Goal: Download file/media

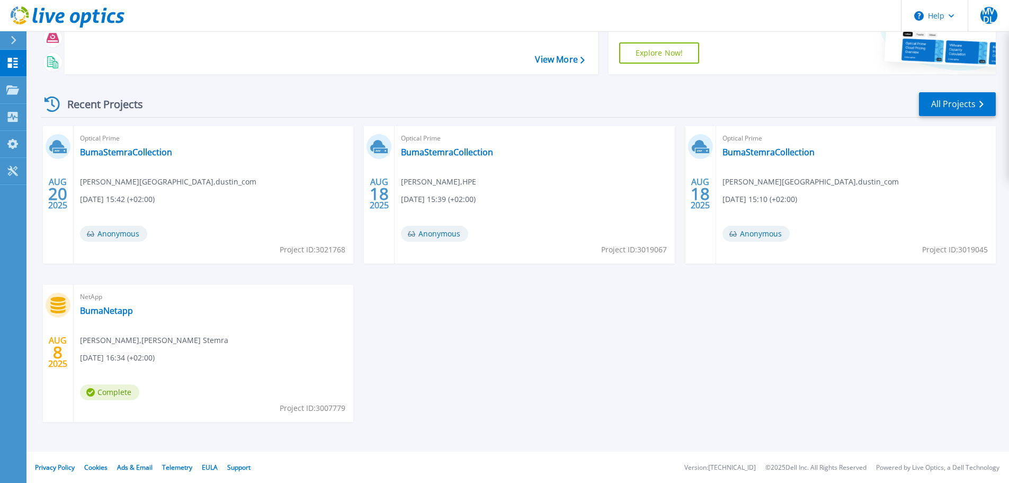
scroll to position [104, 0]
click at [116, 308] on link "BumaNetapp" at bounding box center [106, 310] width 53 height 11
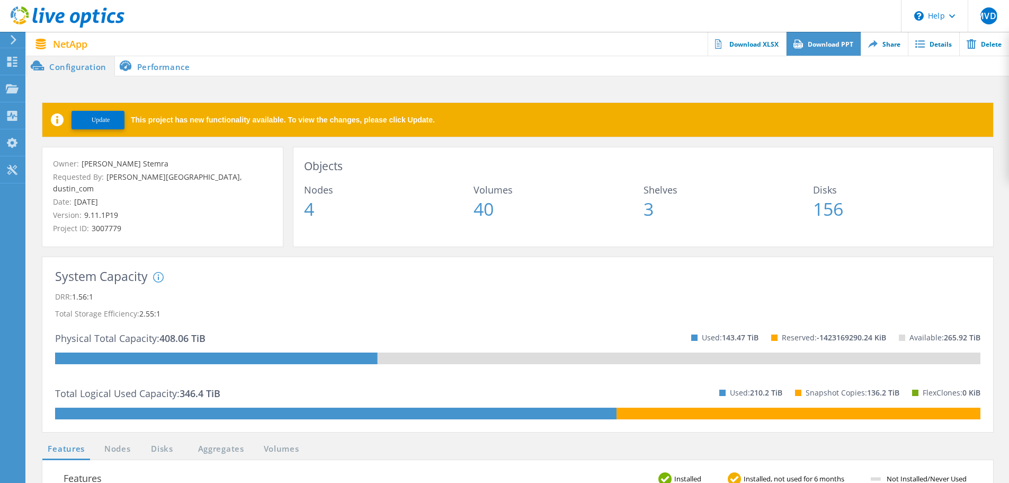
click at [822, 42] on link "Download PPT" at bounding box center [823, 44] width 75 height 24
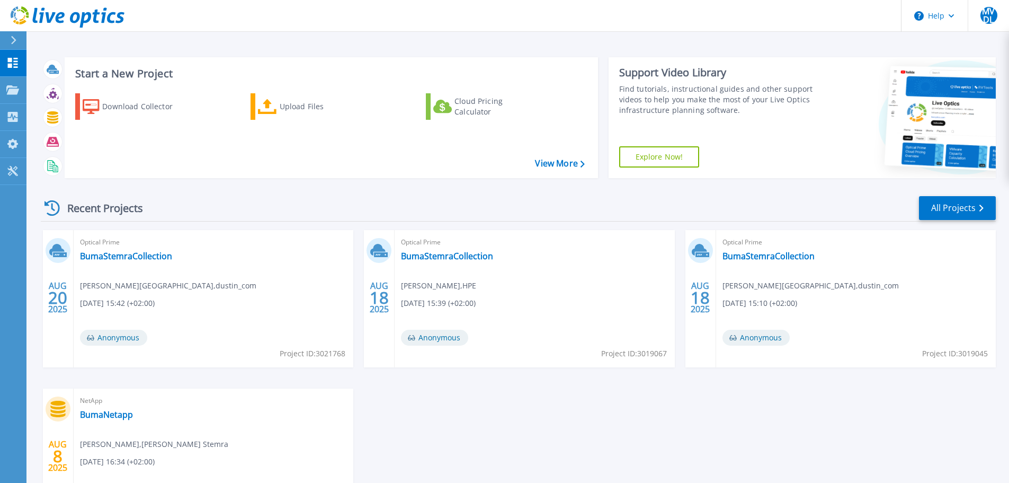
click at [8, 36] on button at bounding box center [13, 40] width 26 height 19
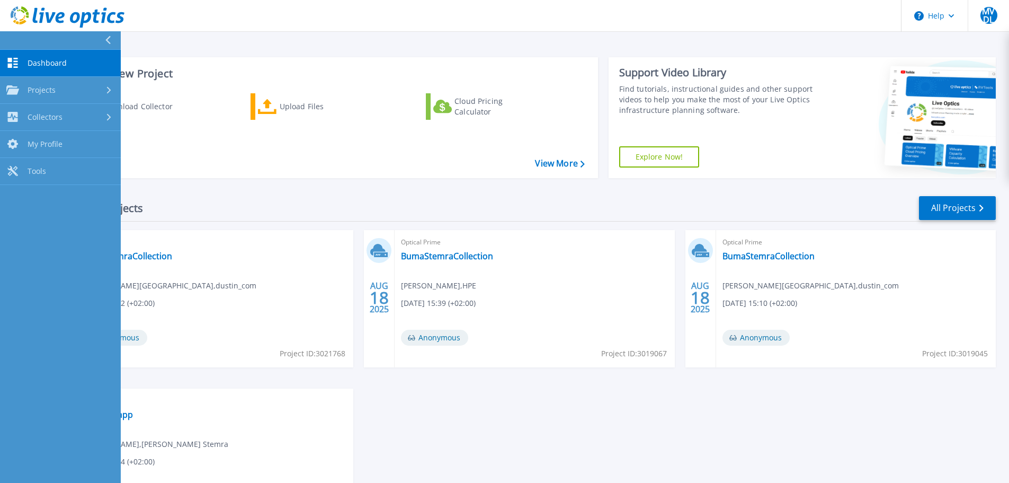
click at [48, 60] on span "Dashboard" at bounding box center [47, 63] width 39 height 10
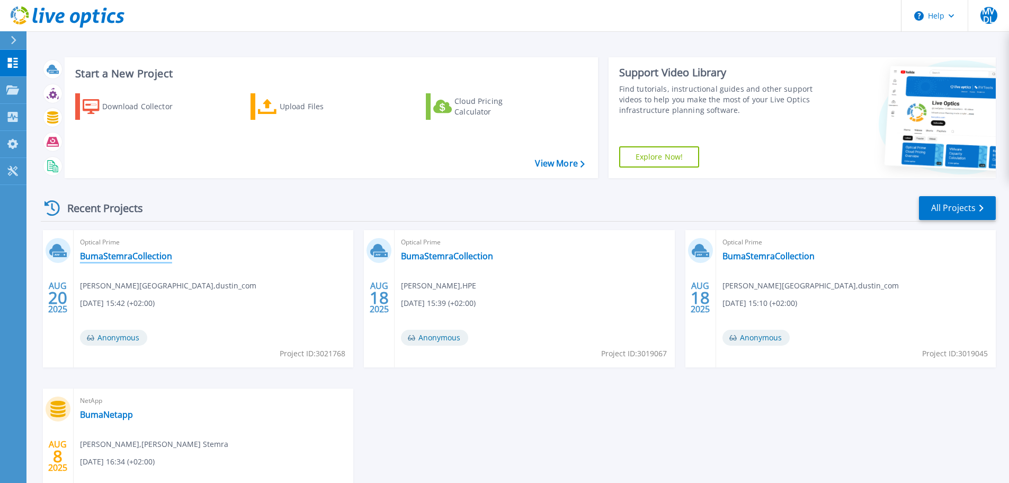
click at [118, 254] on link "BumaStemraCollection" at bounding box center [126, 256] width 92 height 11
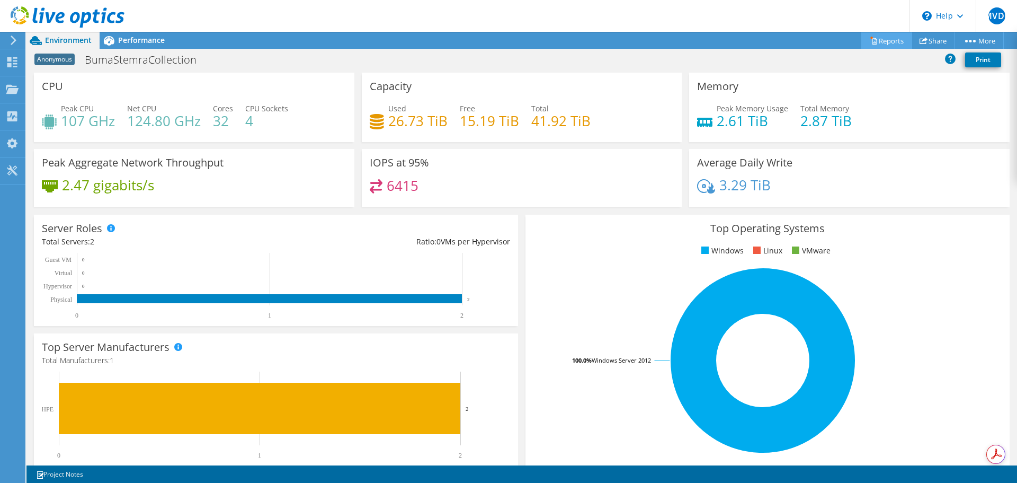
click at [886, 41] on link "Reports" at bounding box center [886, 40] width 51 height 16
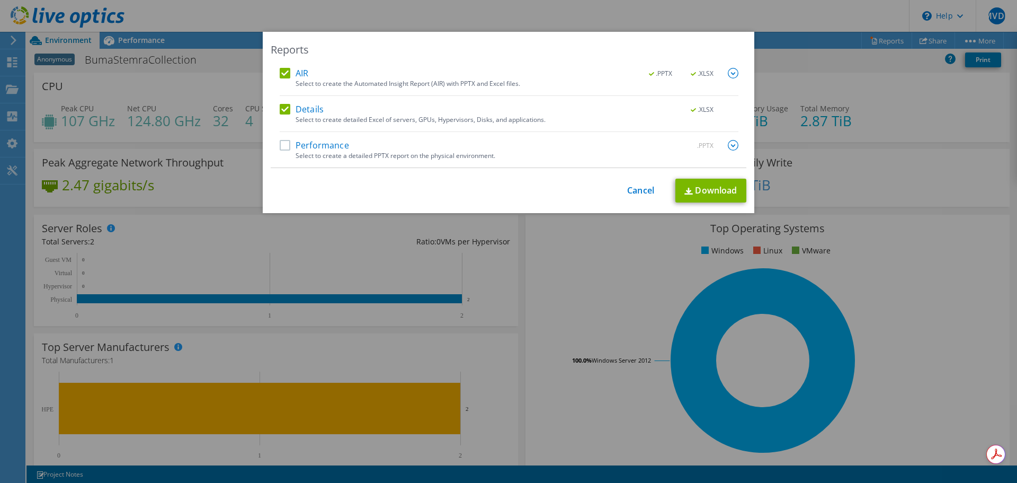
click at [661, 76] on span ".PPTX" at bounding box center [662, 73] width 40 height 7
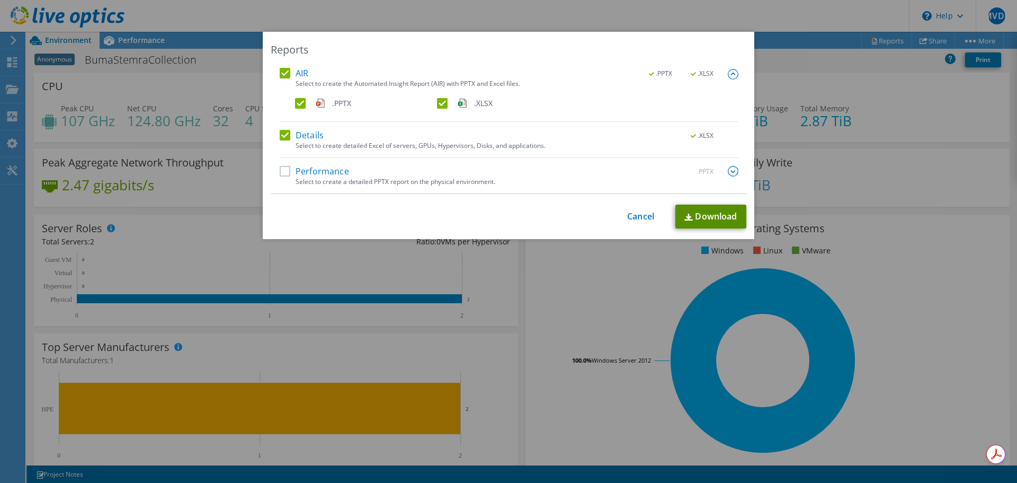
click at [710, 216] on link "Download" at bounding box center [710, 216] width 71 height 24
click at [637, 218] on link "Cancel" at bounding box center [640, 216] width 27 height 10
